Goal: Transaction & Acquisition: Obtain resource

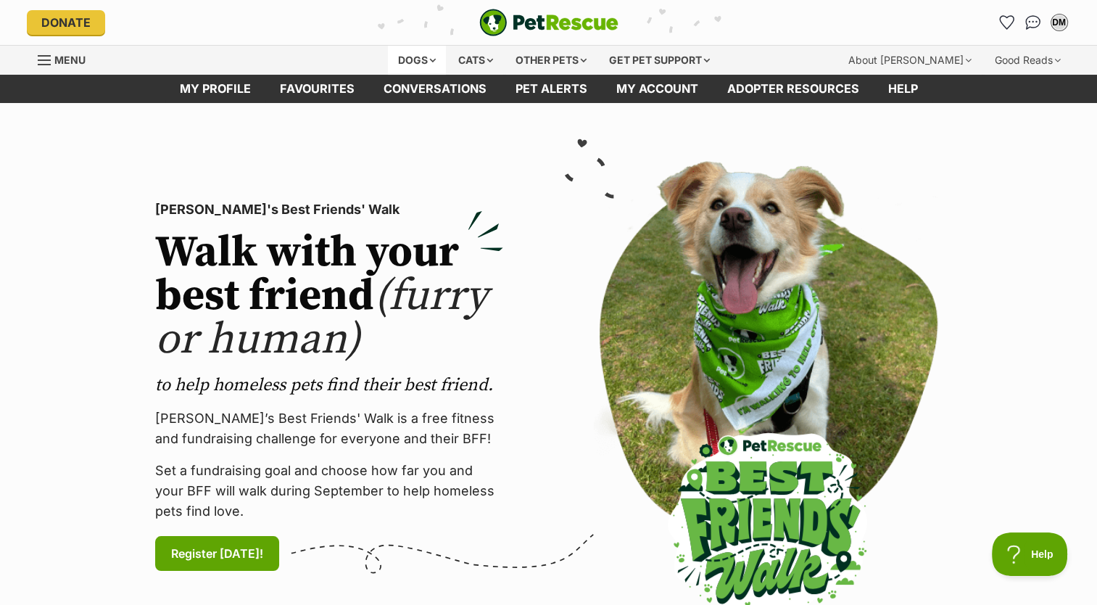
click at [394, 58] on div "Dogs" at bounding box center [417, 60] width 58 height 29
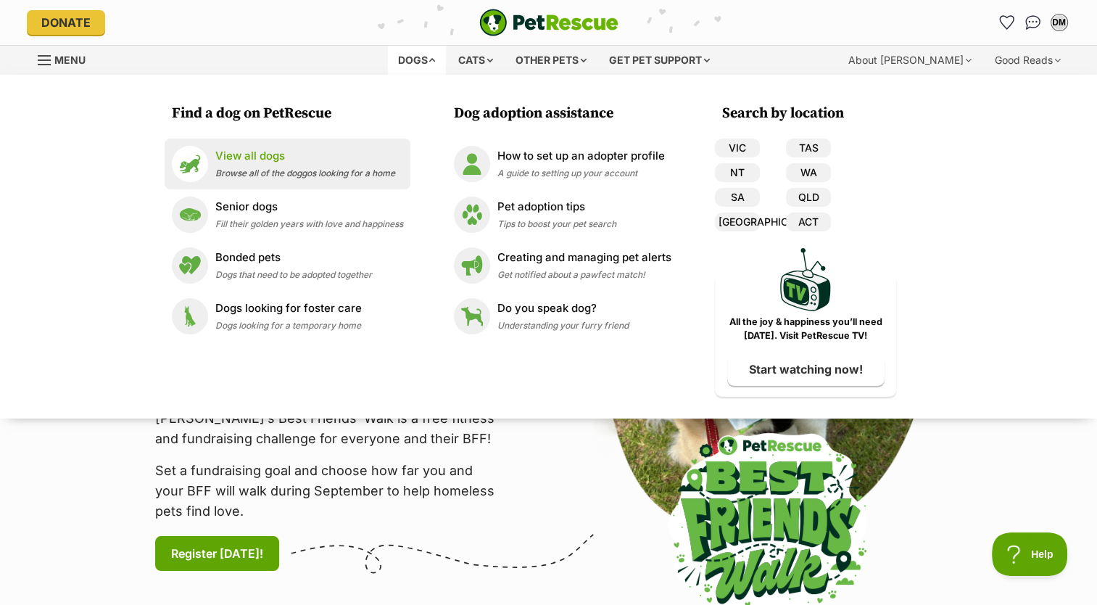
click at [232, 161] on p "View all dogs" at bounding box center [305, 156] width 180 height 17
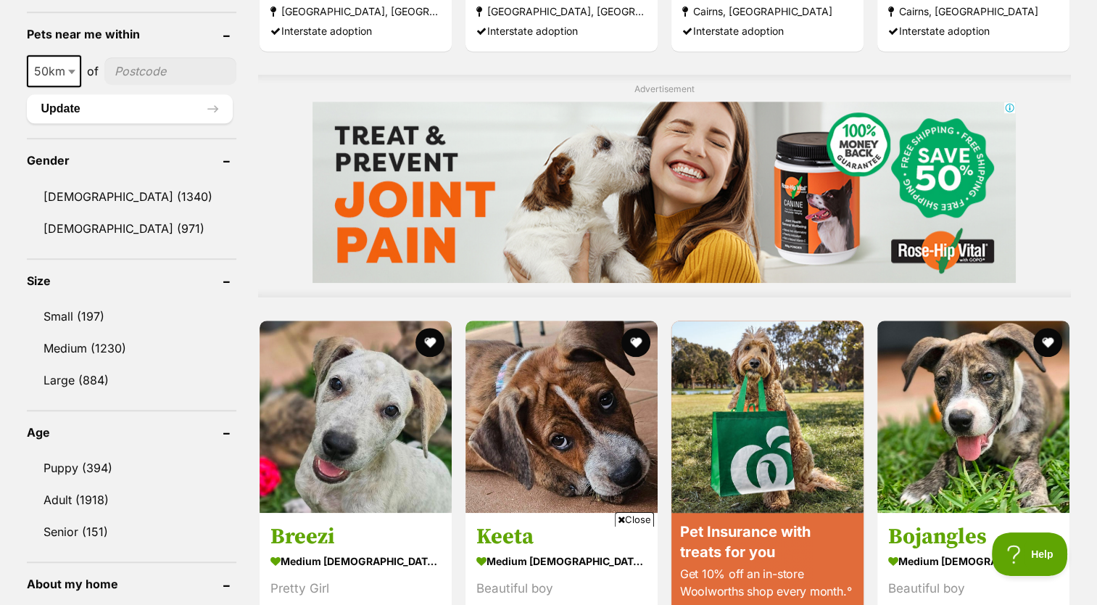
scroll to position [1118, 0]
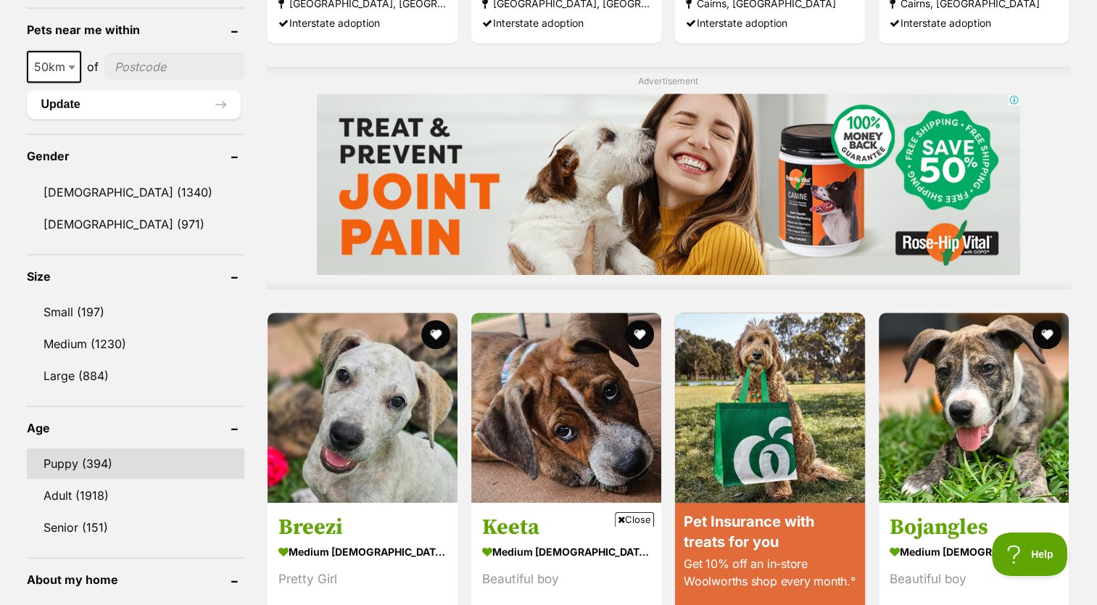
click at [65, 453] on link "Puppy (394)" at bounding box center [135, 463] width 217 height 30
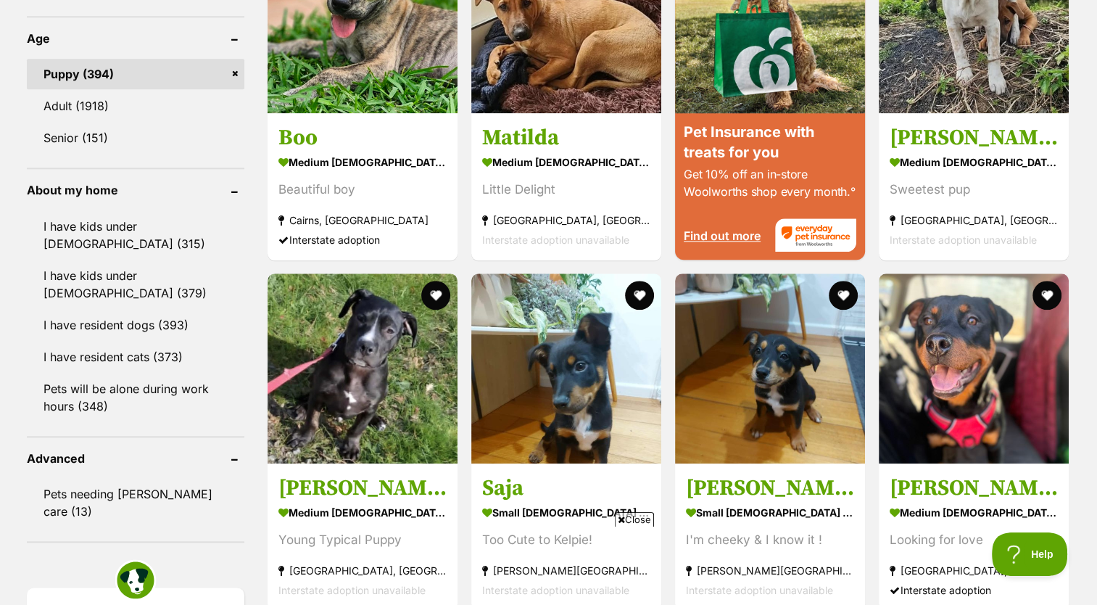
scroll to position [1511, 0]
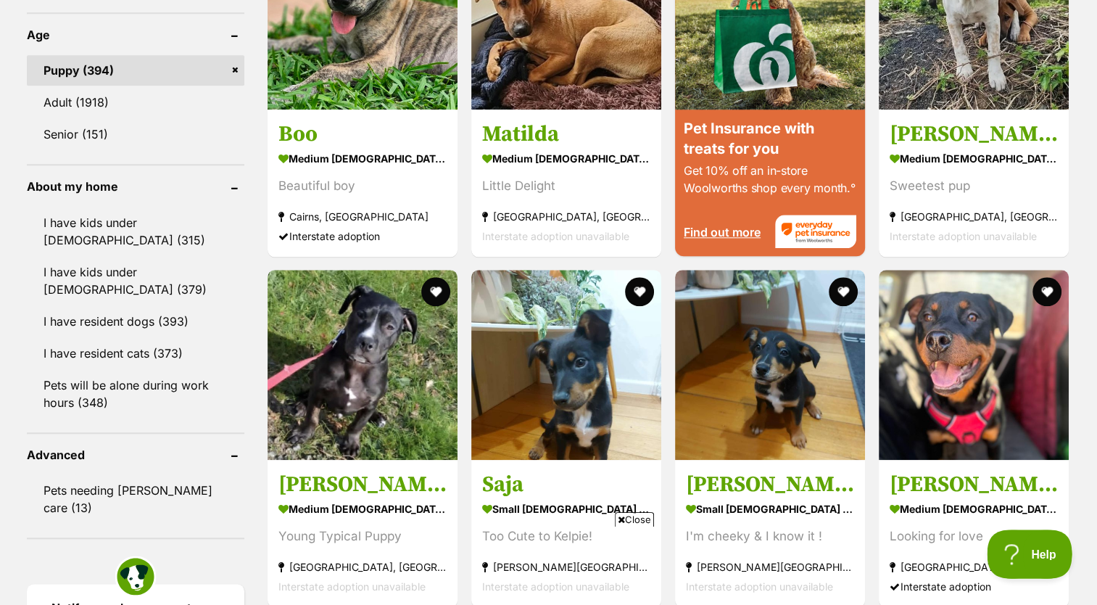
click at [1024, 536] on button "Help" at bounding box center [1024, 550] width 75 height 43
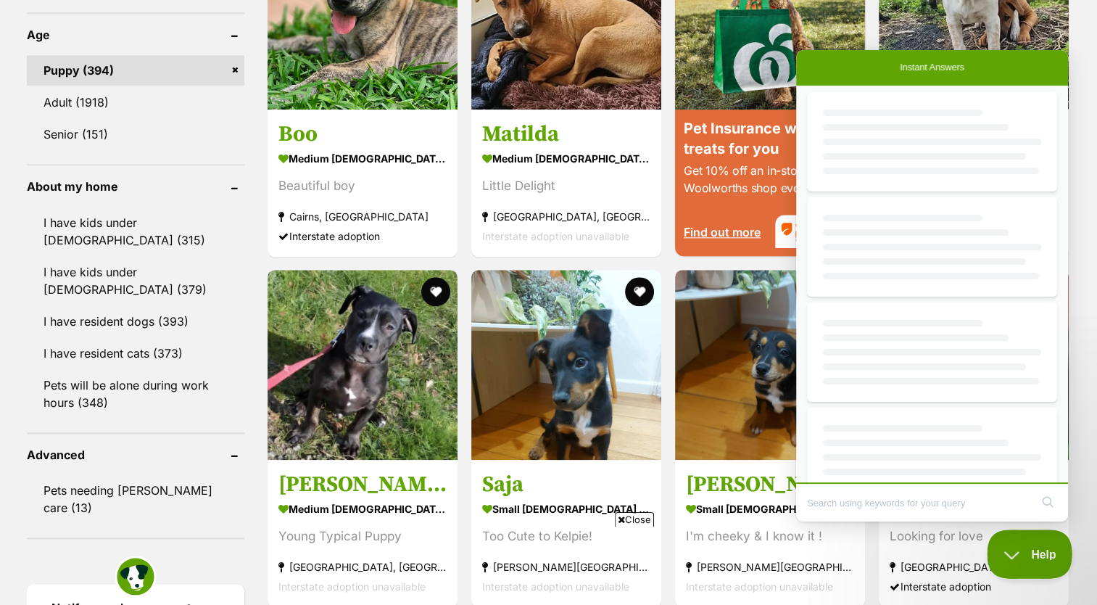
scroll to position [0, 0]
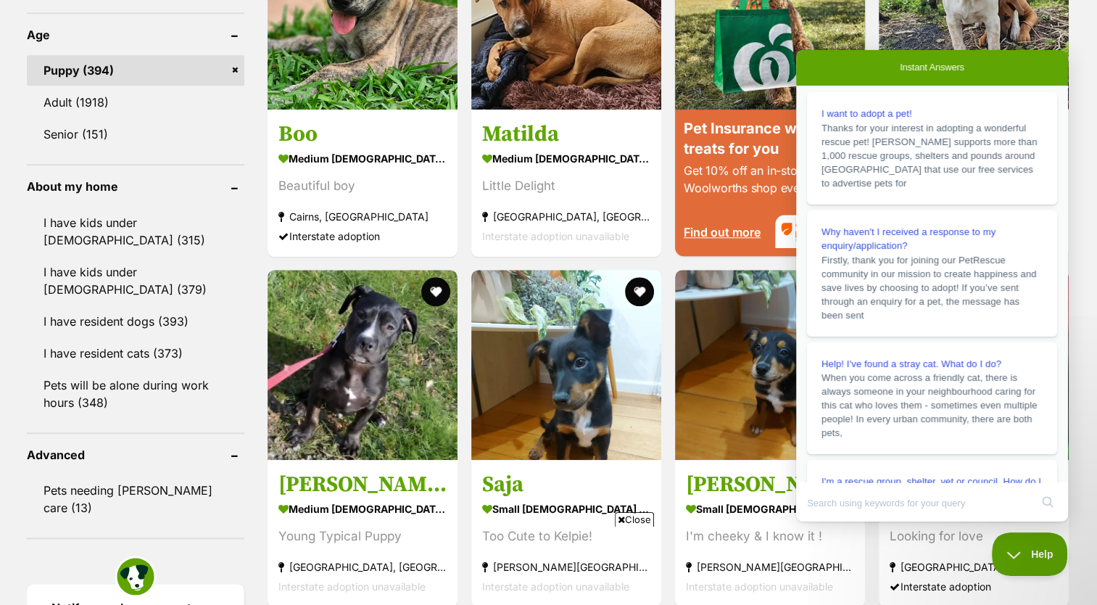
click at [1087, 557] on div "Displaying 1 to 19 of 394 pets Clear all 3 filters Show 20 40 60 pets per page …" at bounding box center [548, 177] width 1097 height 2659
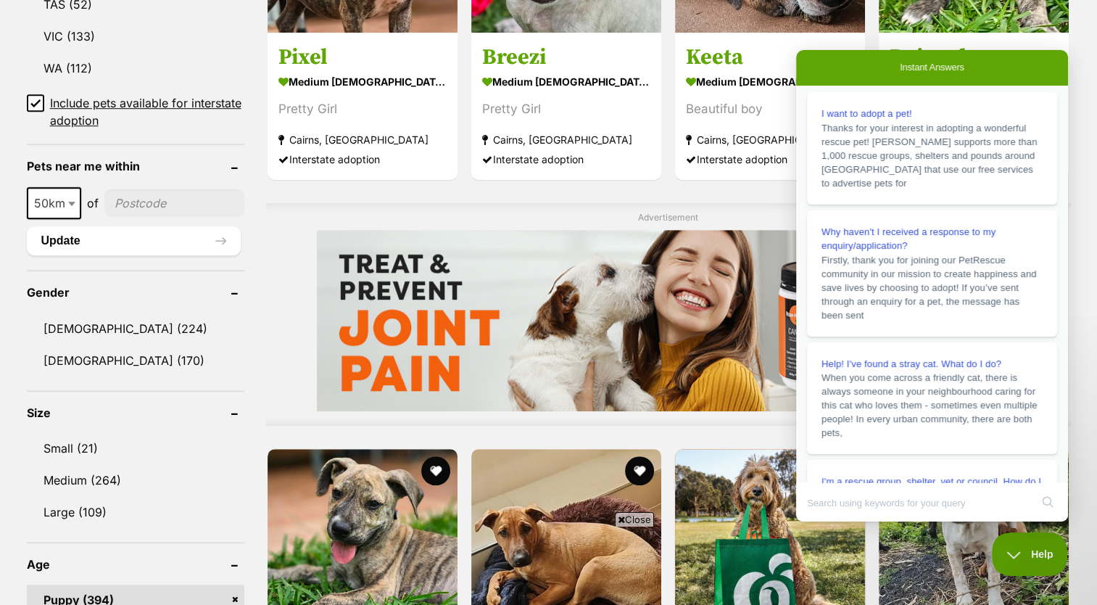
click at [1013, 553] on span "Help" at bounding box center [1029, 554] width 75 height 10
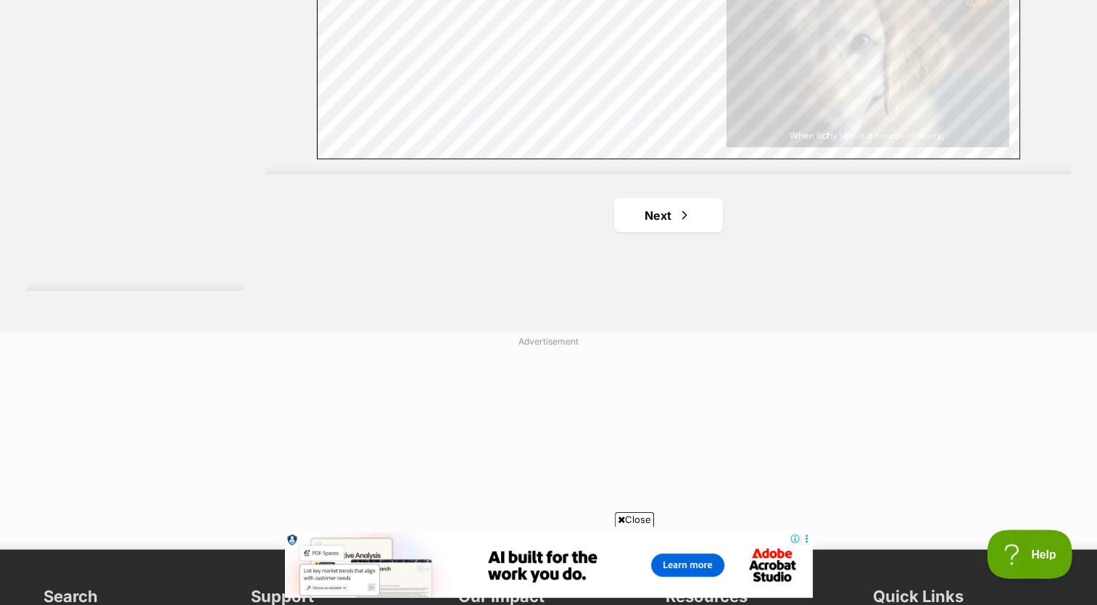
scroll to position [2685, 0]
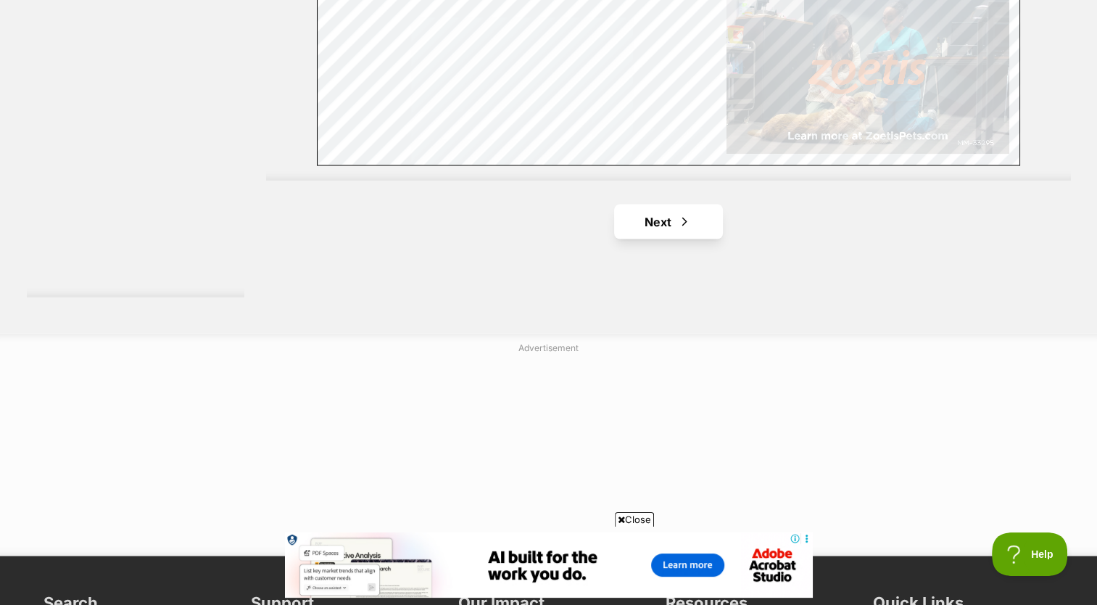
click at [663, 220] on link "Next" at bounding box center [668, 221] width 109 height 35
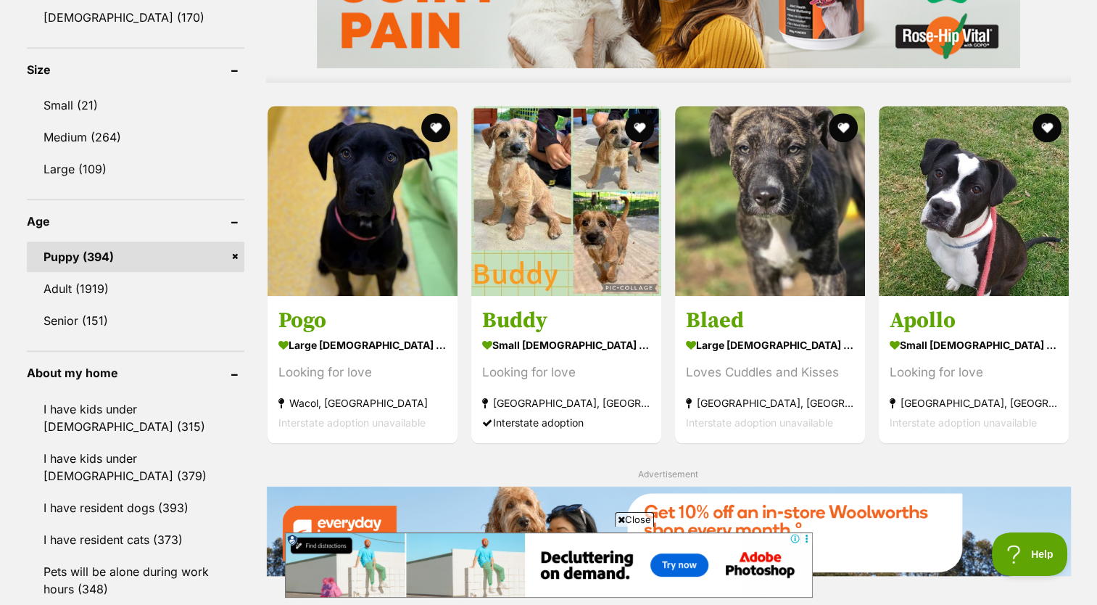
scroll to position [1336, 0]
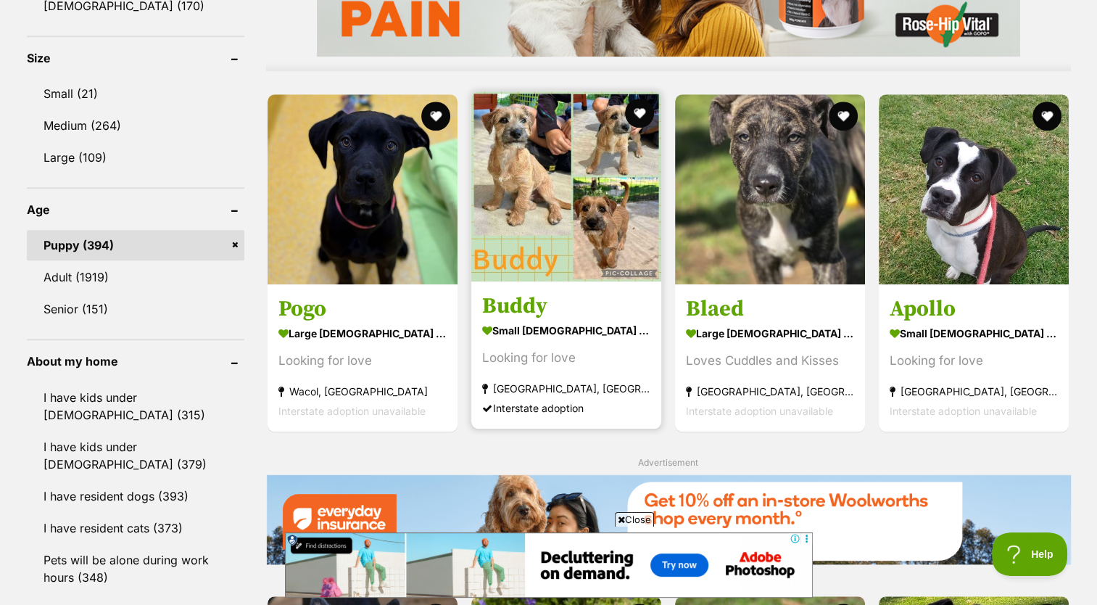
click at [571, 254] on img at bounding box center [566, 186] width 190 height 190
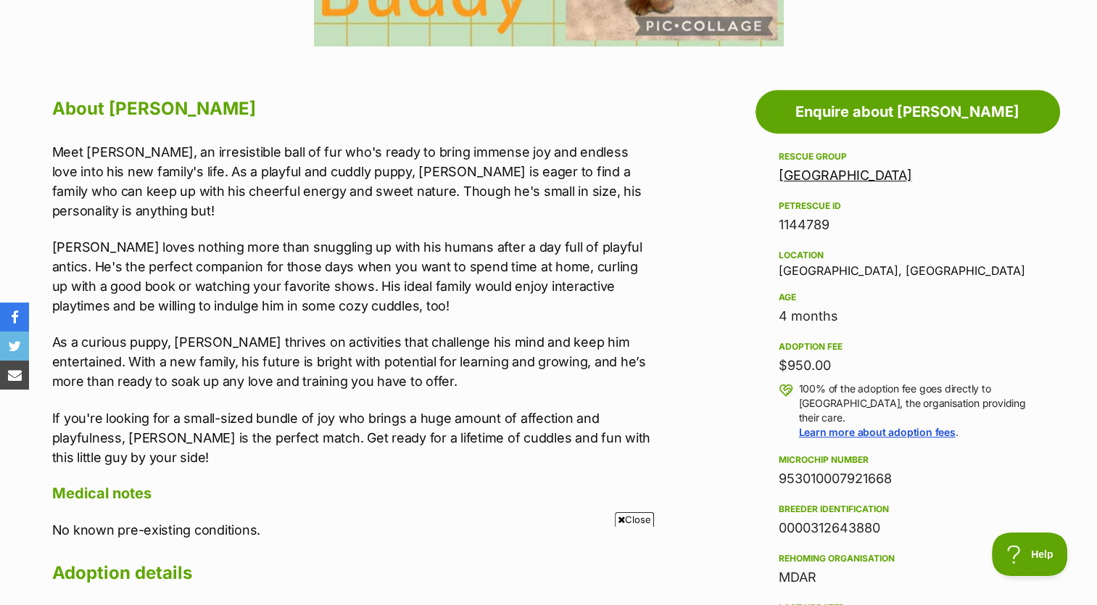
scroll to position [716, 0]
